Goal: Task Accomplishment & Management: Complete application form

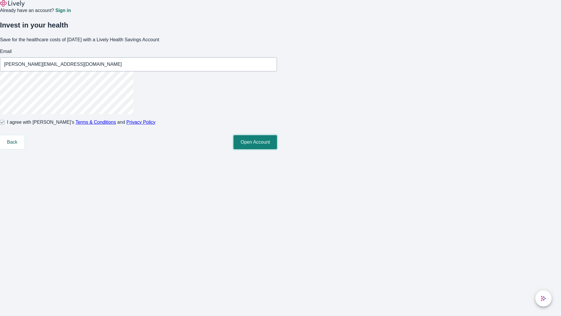
click at [277, 149] on button "Open Account" at bounding box center [255, 142] width 44 height 14
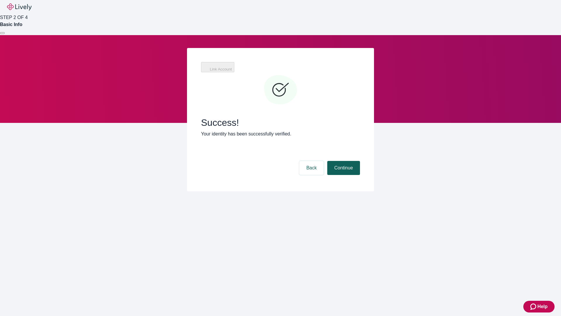
click at [343, 161] on button "Continue" at bounding box center [343, 168] width 33 height 14
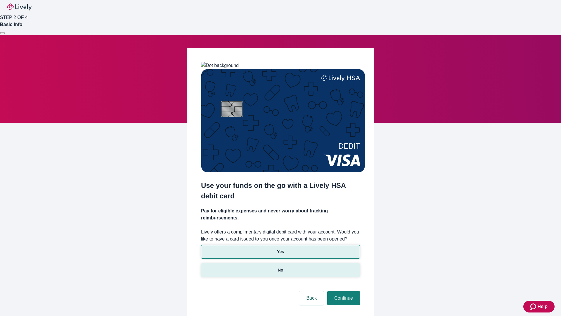
click at [280, 267] on p "No" at bounding box center [281, 270] width 6 height 6
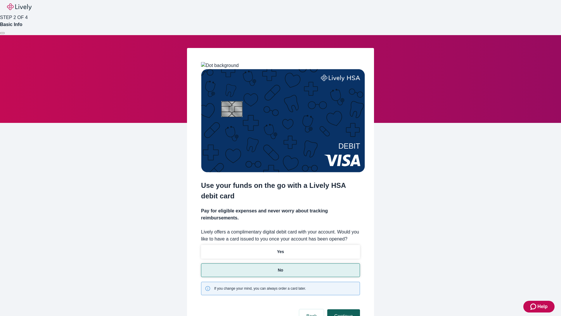
click at [343, 309] on button "Continue" at bounding box center [343, 316] width 33 height 14
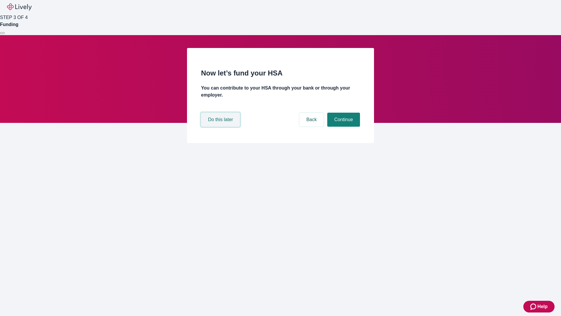
click at [221, 126] on button "Do this later" at bounding box center [220, 119] width 39 height 14
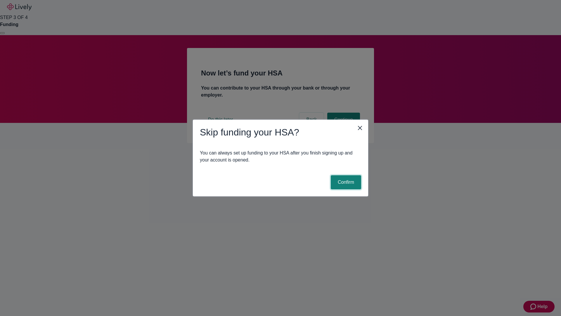
click at [345, 182] on button "Confirm" at bounding box center [346, 182] width 30 height 14
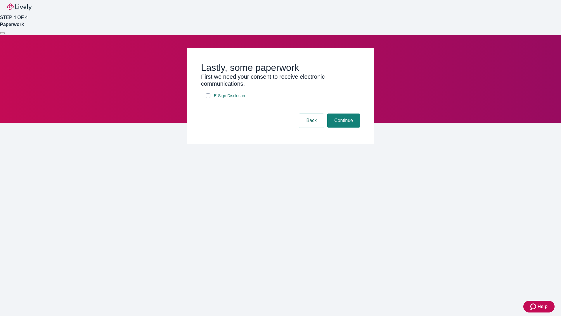
click at [208, 98] on input "E-Sign Disclosure" at bounding box center [208, 95] width 5 height 5
checkbox input "true"
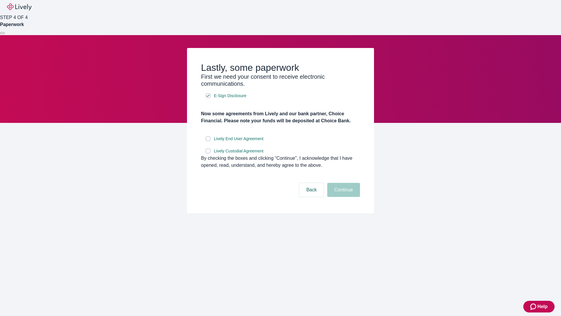
click at [208, 141] on input "Lively End User Agreement" at bounding box center [208, 138] width 5 height 5
checkbox input "true"
click at [208, 153] on input "Lively Custodial Agreement" at bounding box center [208, 150] width 5 height 5
checkbox input "true"
click at [343, 197] on button "Continue" at bounding box center [343, 190] width 33 height 14
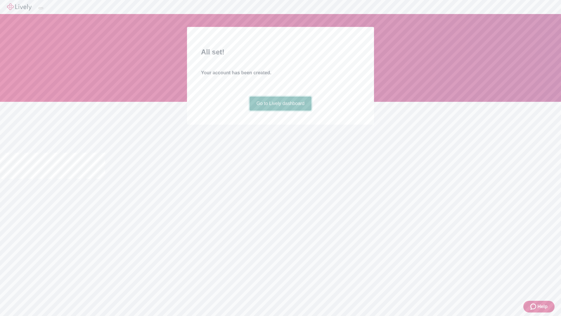
click at [280, 110] on link "Go to Lively dashboard" at bounding box center [280, 103] width 62 height 14
